Goal: Task Accomplishment & Management: Use online tool/utility

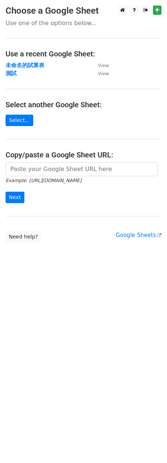
click at [12, 126] on main "Choose a Google Sheet Use one of the options below... Use a recent Google Sheet…" at bounding box center [83, 124] width 167 height 237
click at [15, 123] on link "Select..." at bounding box center [20, 120] width 28 height 11
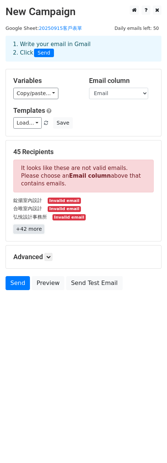
click at [39, 229] on link "+42 more" at bounding box center [28, 228] width 31 height 9
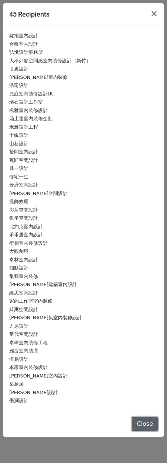
click at [153, 422] on button "Close" at bounding box center [145, 424] width 26 height 14
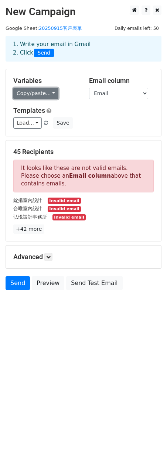
click at [41, 98] on link "Copy/paste..." at bounding box center [35, 93] width 45 height 11
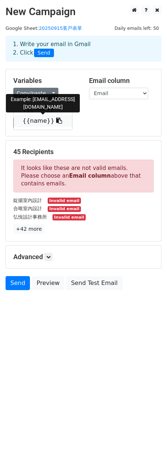
click at [56, 123] on icon at bounding box center [59, 121] width 6 height 6
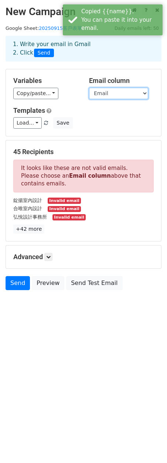
click at [127, 96] on select "Email name" at bounding box center [118, 93] width 59 height 11
click at [89, 88] on select "Email name" at bounding box center [118, 93] width 59 height 11
click at [118, 115] on div "Templates Load... No templates saved Save" at bounding box center [83, 118] width 151 height 22
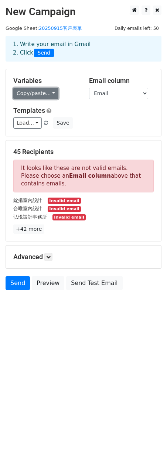
click at [31, 93] on link "Copy/paste..." at bounding box center [35, 93] width 45 height 11
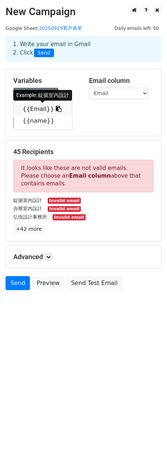
click at [35, 110] on link "{{Email}}" at bounding box center [43, 109] width 58 height 12
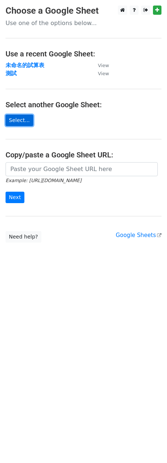
click at [18, 123] on link "Select..." at bounding box center [20, 120] width 28 height 11
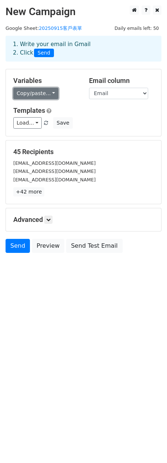
click at [55, 95] on link "Copy/paste..." at bounding box center [35, 93] width 45 height 11
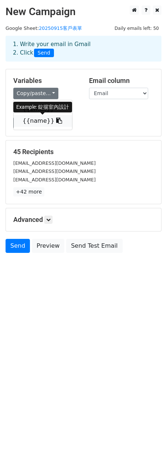
click at [38, 124] on link "{{name}}" at bounding box center [43, 121] width 58 height 12
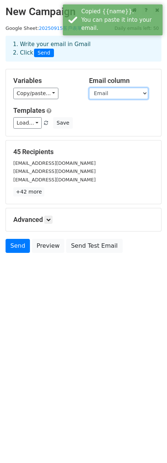
click at [118, 93] on select "Email name" at bounding box center [118, 93] width 59 height 11
click at [89, 88] on select "Email name" at bounding box center [118, 93] width 59 height 11
click at [117, 119] on div "Load... No templates saved Save" at bounding box center [83, 122] width 151 height 11
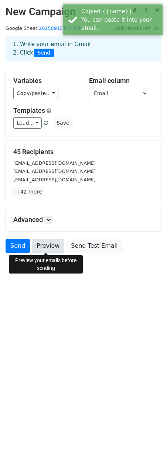
click at [52, 247] on link "Preview" at bounding box center [48, 246] width 32 height 14
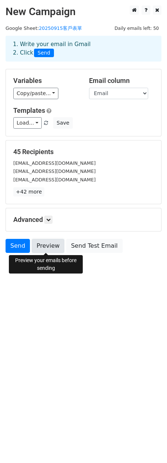
click at [52, 247] on link "Preview" at bounding box center [48, 246] width 32 height 14
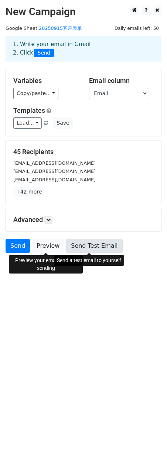
click at [104, 242] on link "Send Test Email" at bounding box center [94, 246] width 56 height 14
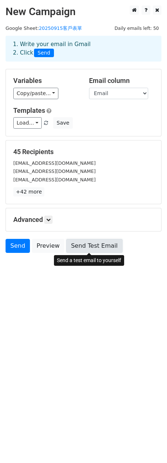
click at [85, 246] on link "Send Test Email" at bounding box center [94, 246] width 56 height 14
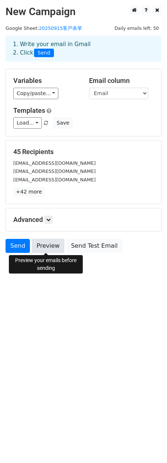
click at [53, 246] on link "Preview" at bounding box center [48, 246] width 32 height 14
click at [86, 349] on html "New Campaign Daily emails left: 50 Google Sheet: 20250915客戶表單 1. Write your ema…" at bounding box center [83, 231] width 167 height 463
click at [55, 243] on link "Preview" at bounding box center [48, 246] width 32 height 14
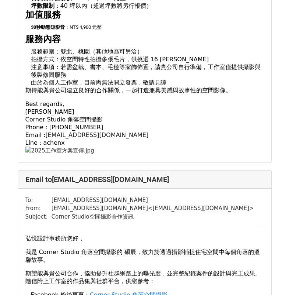
scroll to position [590, 0]
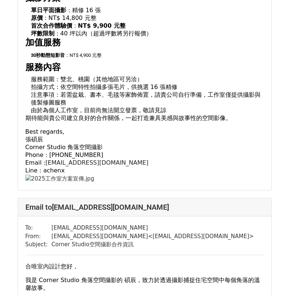
scroll to position [295, 0]
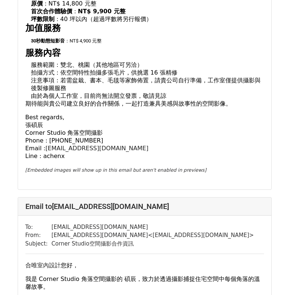
scroll to position [258, 0]
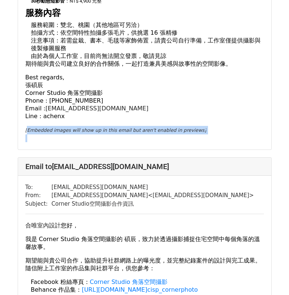
drag, startPoint x: 205, startPoint y: 137, endPoint x: 27, endPoint y: 123, distance: 178.5
click at [27, 123] on div "錠揚室內設計 您好， 我是 Corner Studio 角落空間攝影的 碩辰，致力於透過攝影捕捉住宅空間中每個角落的溫馨故事。 期望能與貴公司合作，協助提升社…" at bounding box center [144, 0] width 239 height 283
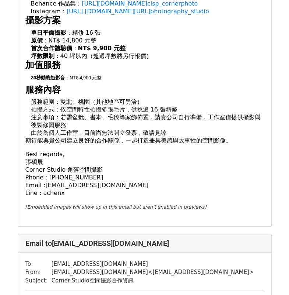
scroll to position [184, 0]
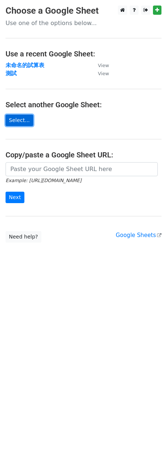
click at [15, 120] on link "Select..." at bounding box center [20, 120] width 28 height 11
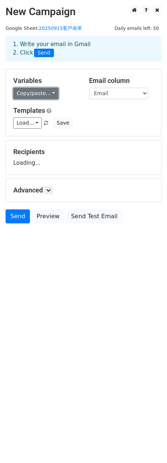
click at [50, 93] on link "Copy/paste..." at bounding box center [35, 93] width 45 height 11
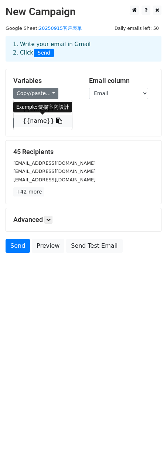
click at [34, 118] on link "{{name}}" at bounding box center [43, 121] width 58 height 12
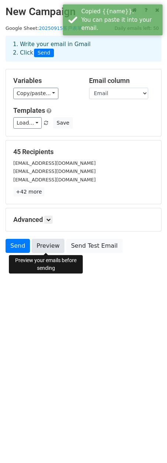
click at [43, 242] on link "Preview" at bounding box center [48, 246] width 32 height 14
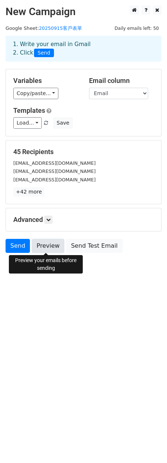
click at [50, 244] on link "Preview" at bounding box center [48, 246] width 32 height 14
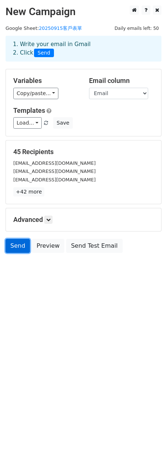
click at [11, 246] on link "Send" at bounding box center [18, 246] width 24 height 14
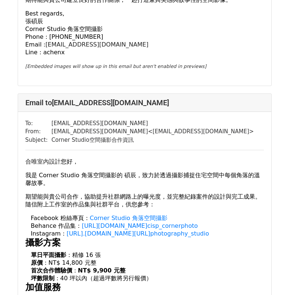
scroll to position [332, 0]
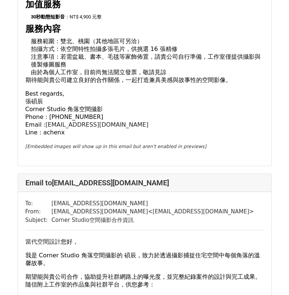
scroll to position [13362, 0]
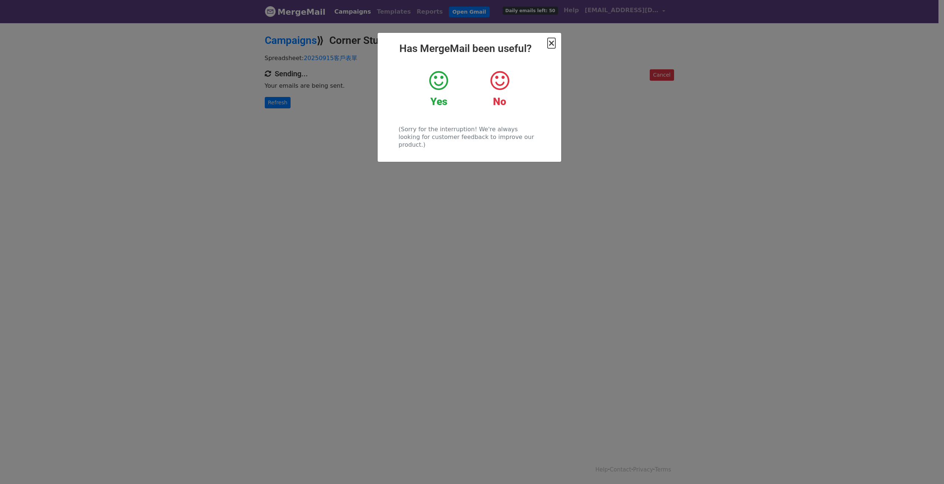
click at [551, 42] on span "×" at bounding box center [550, 43] width 7 height 10
